Goal: Task Accomplishment & Management: Manage account settings

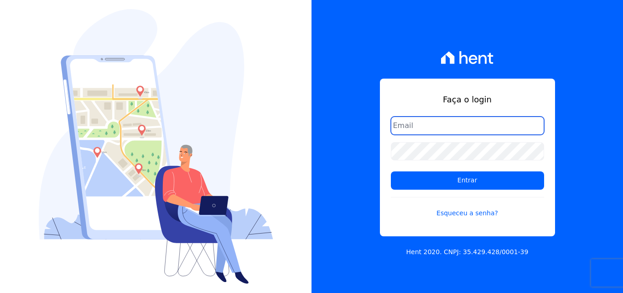
click at [430, 123] on input "email" at bounding box center [467, 125] width 153 height 18
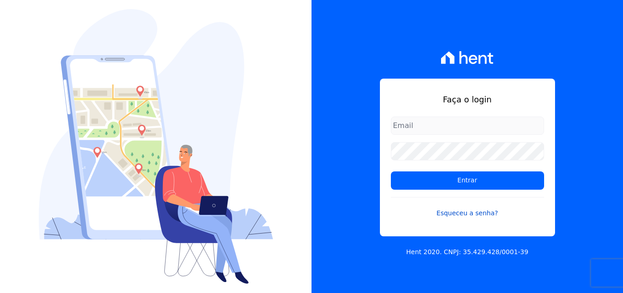
click at [449, 216] on link "Esqueceu a senha?" at bounding box center [467, 207] width 153 height 21
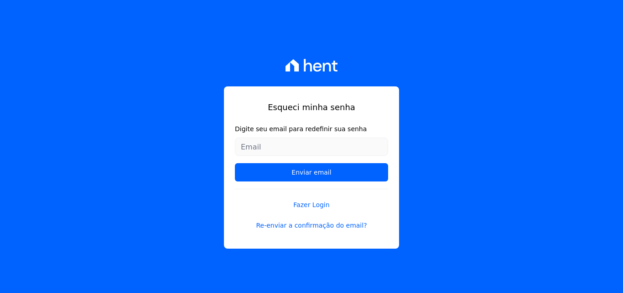
click at [329, 146] on input "Digite seu email para redefinir sua senha" at bounding box center [311, 146] width 153 height 18
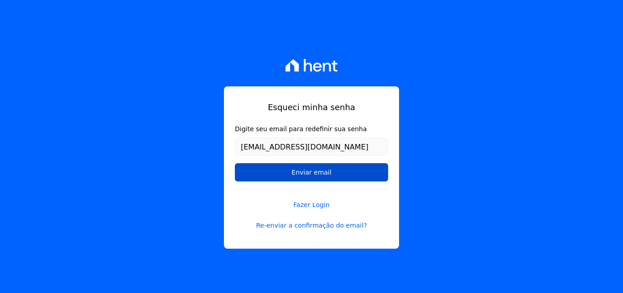
type input "[EMAIL_ADDRESS][DOMAIN_NAME]"
click at [278, 177] on input "Enviar email" at bounding box center [311, 172] width 153 height 18
click at [324, 170] on input "Enviar email" at bounding box center [311, 172] width 153 height 18
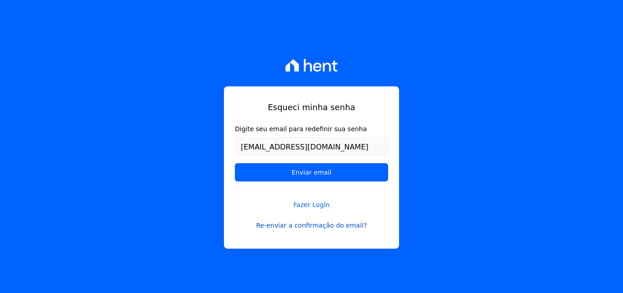
click at [308, 225] on link "Re-enviar a confirmação do email?" at bounding box center [311, 225] width 153 height 10
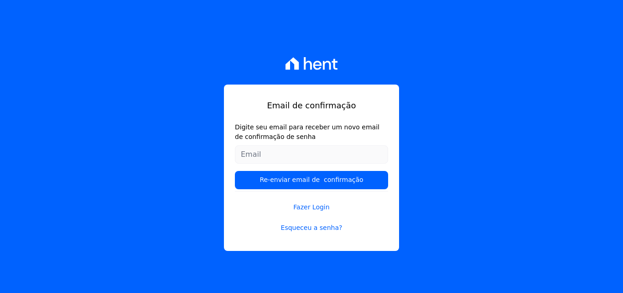
click at [334, 152] on input "Digite seu email para receber um novo email de confirmação de senha" at bounding box center [311, 154] width 153 height 18
type input "[EMAIL_ADDRESS][DOMAIN_NAME]"
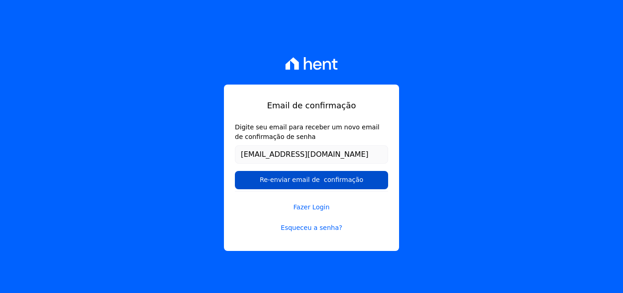
click at [319, 184] on input "Re-enviar email de confirmação" at bounding box center [311, 180] width 153 height 18
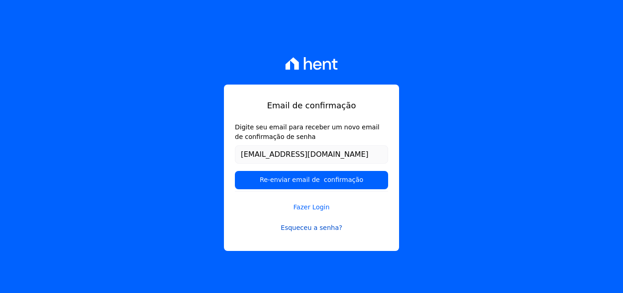
click at [303, 229] on link "Esqueceu a senha?" at bounding box center [311, 228] width 153 height 10
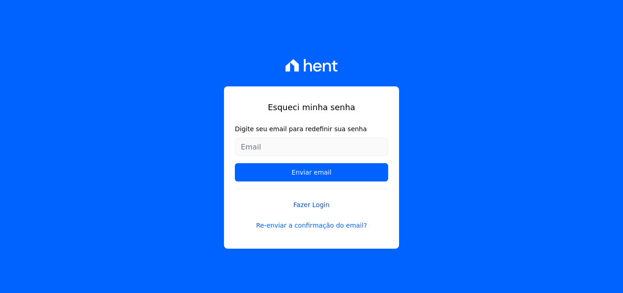
click at [311, 205] on link "Fazer Login" at bounding box center [311, 198] width 153 height 21
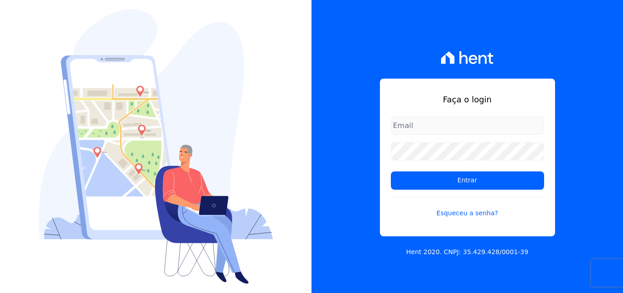
click at [434, 129] on input "email" at bounding box center [467, 125] width 153 height 18
type input "[EMAIL_ADDRESS][DOMAIN_NAME]"
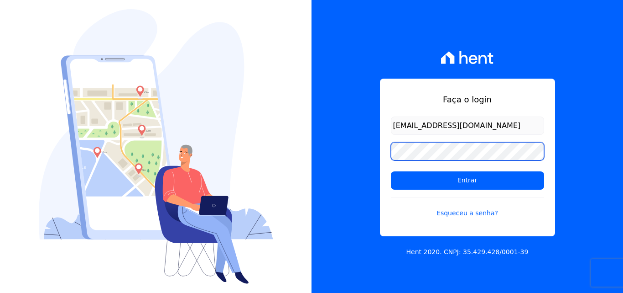
click at [391, 171] on input "Entrar" at bounding box center [467, 180] width 153 height 18
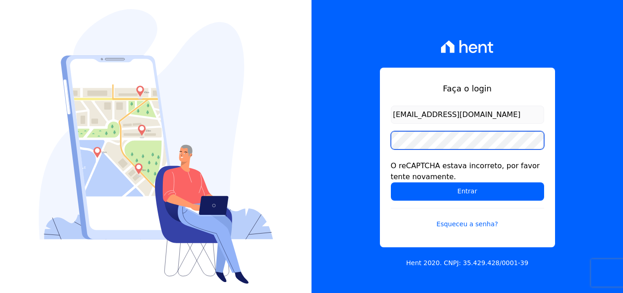
click at [391, 182] on input "Entrar" at bounding box center [467, 191] width 153 height 18
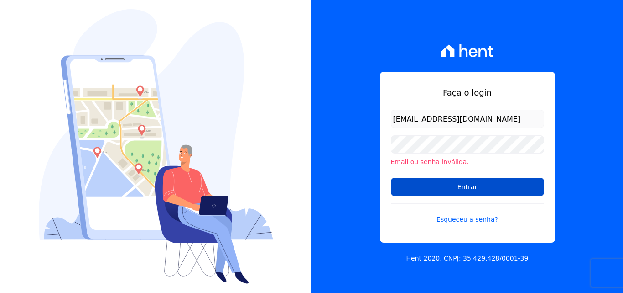
click at [448, 182] on input "Entrar" at bounding box center [467, 187] width 153 height 18
click at [448, 187] on input "Entrar" at bounding box center [467, 187] width 153 height 18
click at [442, 194] on input "Entrar" at bounding box center [467, 187] width 153 height 18
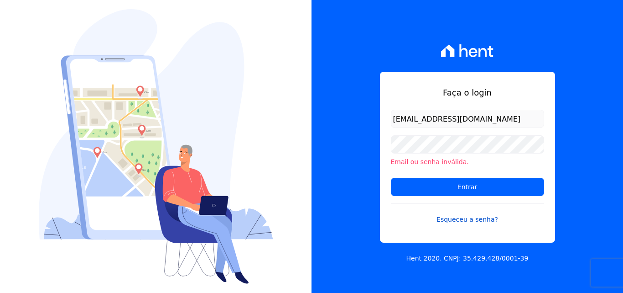
click at [469, 219] on link "Esqueceu a senha?" at bounding box center [467, 213] width 153 height 21
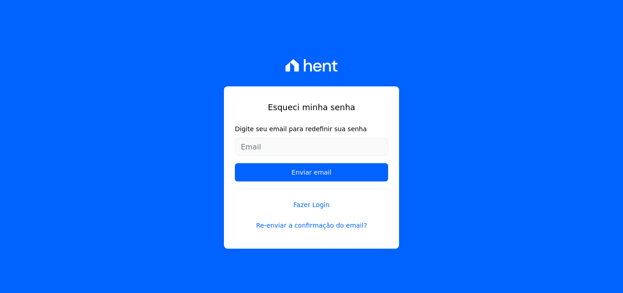
click at [347, 152] on input "Digite seu email para redefinir sua senha" at bounding box center [311, 146] width 153 height 18
type input "[EMAIL_ADDRESS][DOMAIN_NAME]"
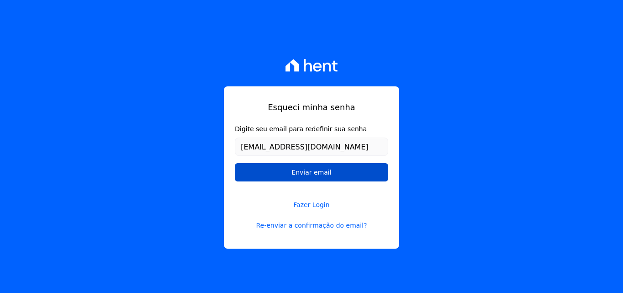
click at [341, 167] on input "Enviar email" at bounding box center [311, 172] width 153 height 18
click at [319, 172] on input "Enviar email" at bounding box center [311, 172] width 153 height 18
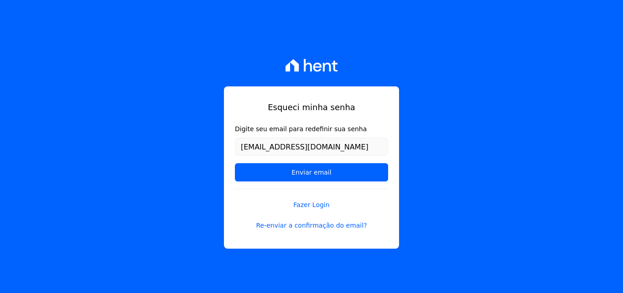
click at [507, 146] on div "Esqueci minha senha Digite seu email para redefinir sua senha [EMAIL_ADDRESS][D…" at bounding box center [311, 146] width 623 height 293
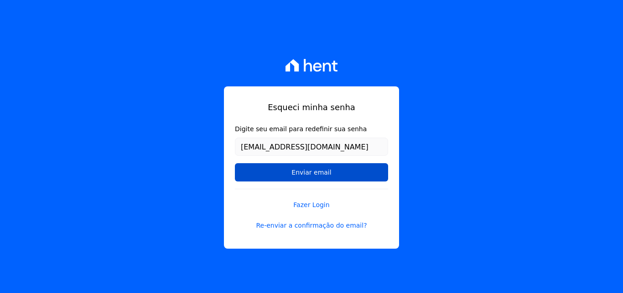
click at [345, 173] on input "Enviar email" at bounding box center [311, 172] width 153 height 18
click at [329, 172] on input "Enviar email" at bounding box center [311, 172] width 153 height 18
